Goal: Task Accomplishment & Management: Manage account settings

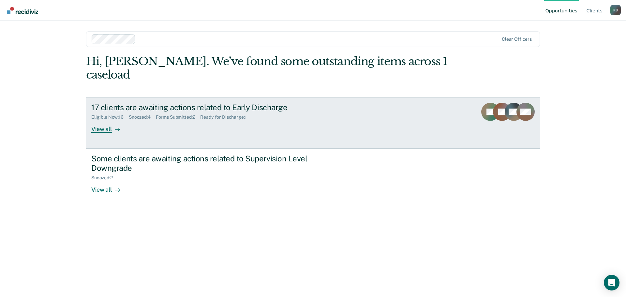
click at [104, 120] on div "View all" at bounding box center [109, 126] width 37 height 13
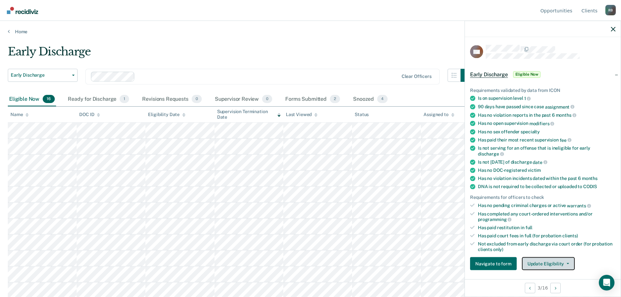
click at [558, 260] on button "Update Eligibility" at bounding box center [548, 263] width 53 height 13
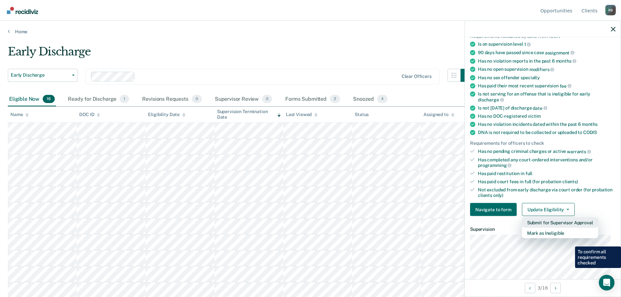
scroll to position [65, 0]
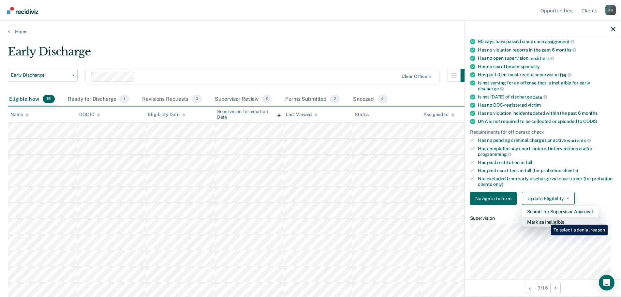
click at [546, 220] on button "Mark as Ineligible" at bounding box center [560, 222] width 76 height 10
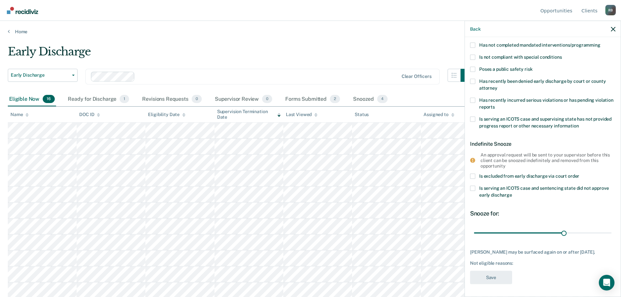
click at [473, 55] on span at bounding box center [472, 56] width 5 height 5
click at [562, 54] on input "Is not compliant with special conditions" at bounding box center [562, 54] width 0 height 0
click at [488, 274] on button "Save" at bounding box center [491, 277] width 42 height 13
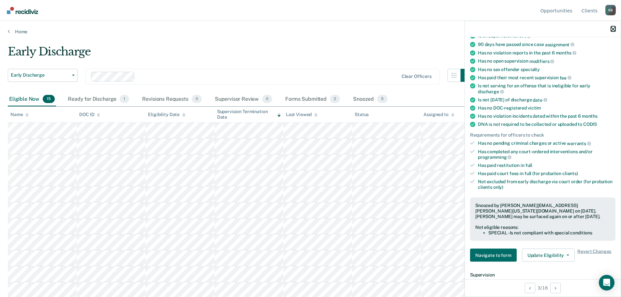
click at [614, 29] on icon "button" at bounding box center [613, 29] width 5 height 5
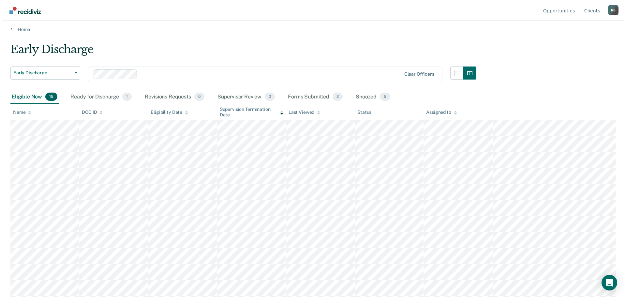
scroll to position [0, 0]
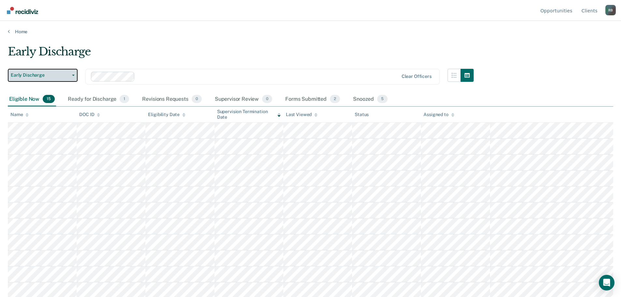
click at [72, 74] on button "Early Discharge" at bounding box center [43, 75] width 70 height 13
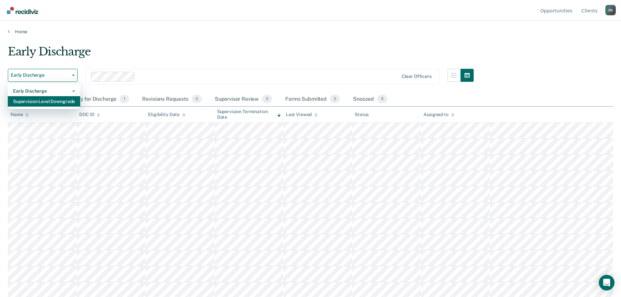
click at [47, 101] on div "Supervision Level Downgrade" at bounding box center [44, 101] width 62 height 10
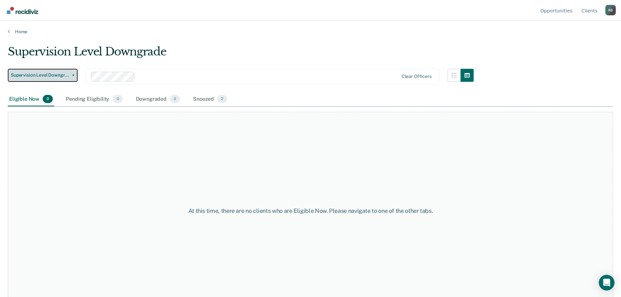
click at [74, 75] on icon "button" at bounding box center [73, 75] width 3 height 1
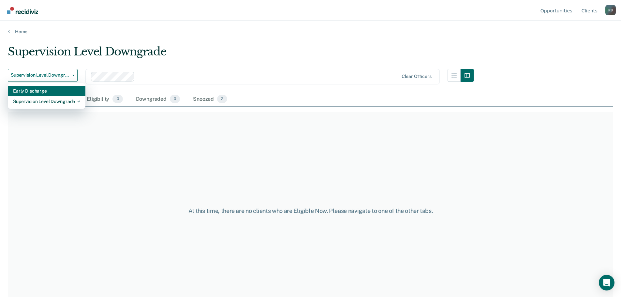
click at [35, 91] on div "Early Discharge" at bounding box center [46, 91] width 67 height 10
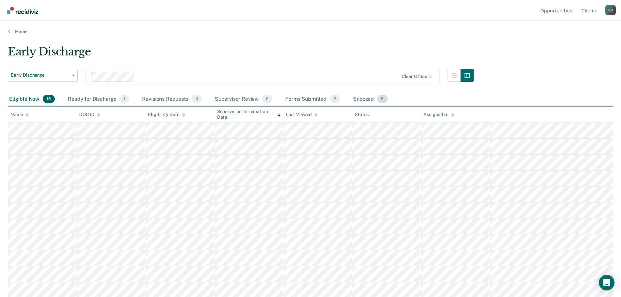
click at [367, 99] on div "Snoozed 5" at bounding box center [370, 99] width 37 height 14
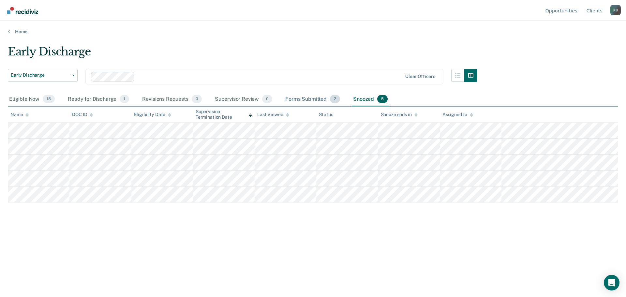
click at [310, 98] on div "Forms Submitted 2" at bounding box center [312, 99] width 57 height 14
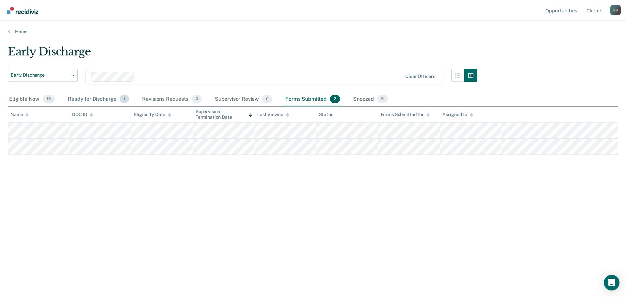
click at [86, 99] on div "Ready for Discharge 1" at bounding box center [98, 99] width 64 height 14
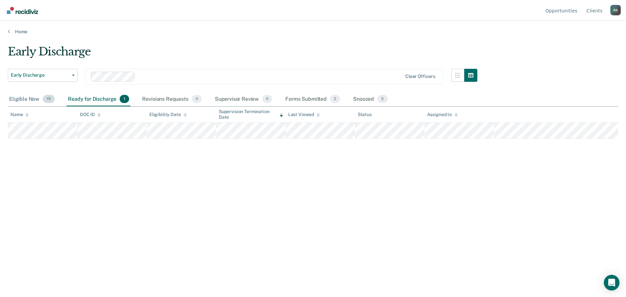
click at [30, 100] on div "Eligible Now 15" at bounding box center [32, 99] width 48 height 14
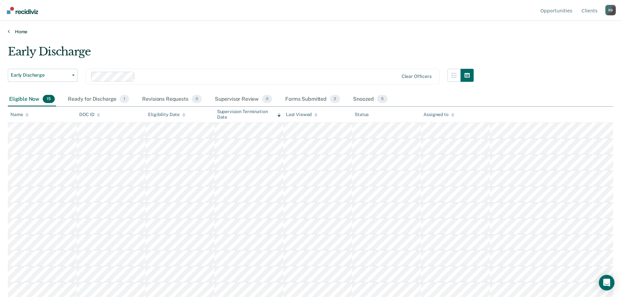
click at [17, 31] on link "Home" at bounding box center [310, 32] width 605 height 6
